Goal: Task Accomplishment & Management: Manage account settings

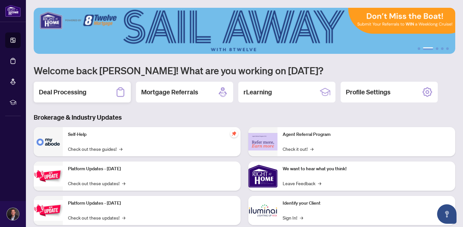
click at [58, 89] on h2 "Deal Processing" at bounding box center [63, 91] width 48 height 9
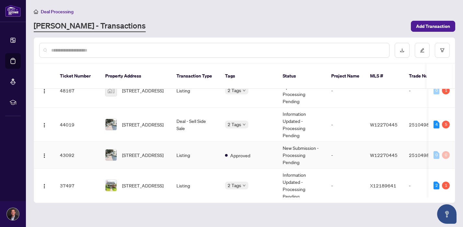
scroll to position [78, 0]
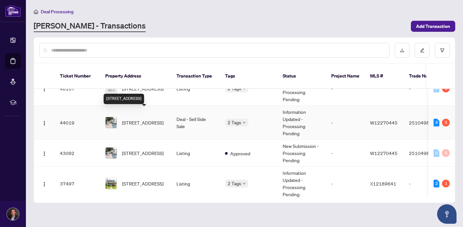
click at [141, 119] on span "[STREET_ADDRESS]" at bounding box center [142, 122] width 41 height 7
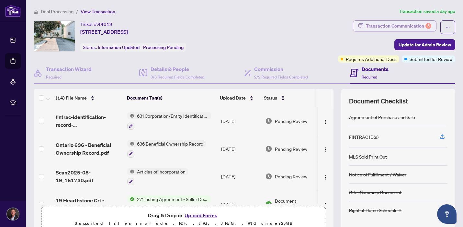
click at [385, 29] on div "Transaction Communication 5" at bounding box center [398, 26] width 65 height 10
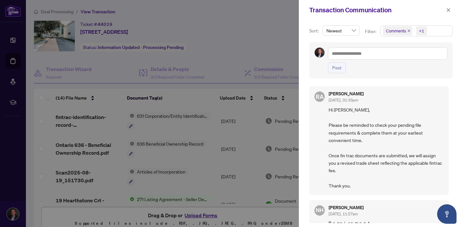
click at [290, 74] on div at bounding box center [231, 113] width 463 height 227
click at [447, 7] on span "button" at bounding box center [448, 10] width 5 height 10
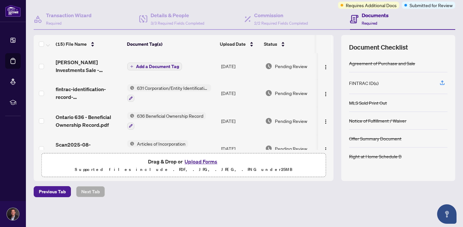
click at [162, 64] on span "Add a Document Tag" at bounding box center [157, 66] width 43 height 5
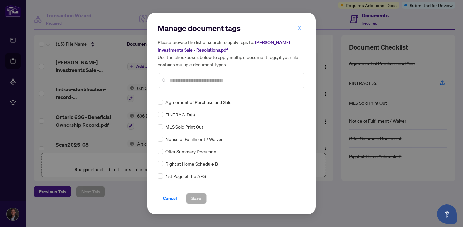
click at [217, 82] on input "text" at bounding box center [235, 80] width 130 height 7
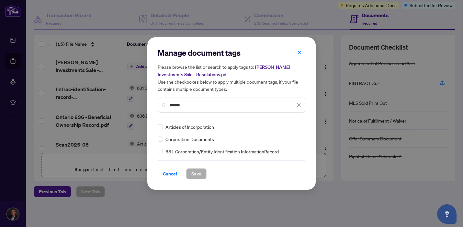
type input "******"
click at [192, 174] on span "Save" at bounding box center [196, 173] width 10 height 10
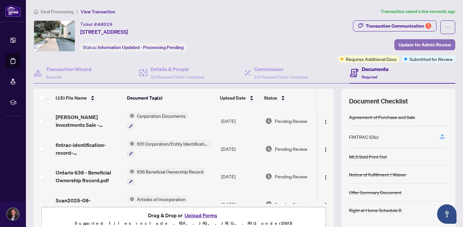
click at [419, 45] on span "Update for Admin Review" at bounding box center [425, 45] width 52 height 10
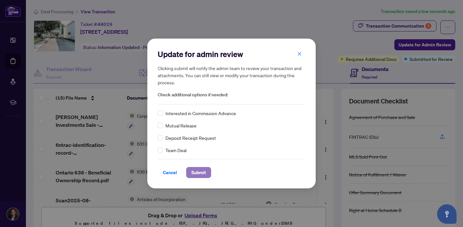
click at [195, 171] on span "Submit" at bounding box center [198, 172] width 15 height 10
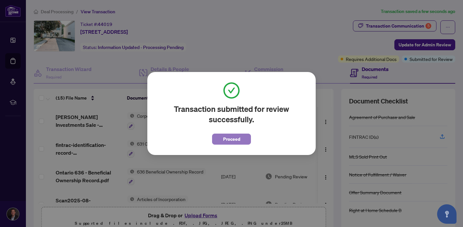
click at [238, 138] on span "Proceed" at bounding box center [231, 139] width 17 height 10
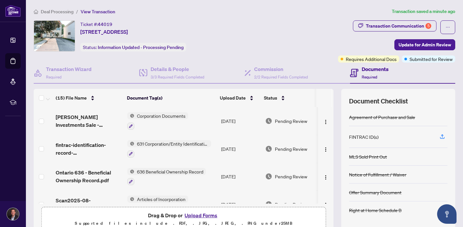
click at [46, 12] on span "Deal Processing" at bounding box center [57, 12] width 33 height 6
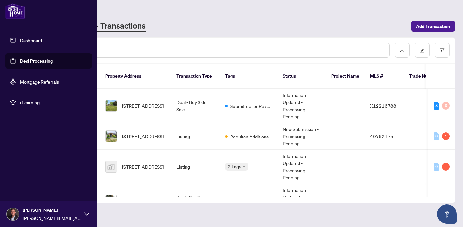
click at [36, 43] on link "Dashboard" at bounding box center [31, 40] width 22 height 6
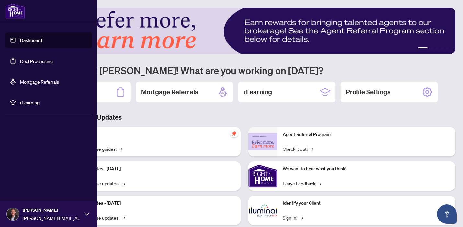
click at [38, 43] on link "Dashboard" at bounding box center [31, 40] width 22 height 6
